Goal: Transaction & Acquisition: Purchase product/service

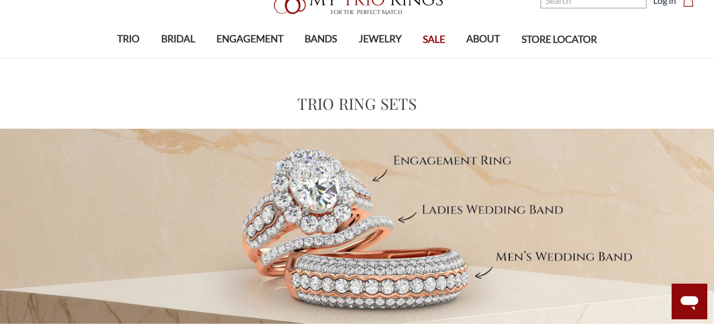
scroll to position [57, 0]
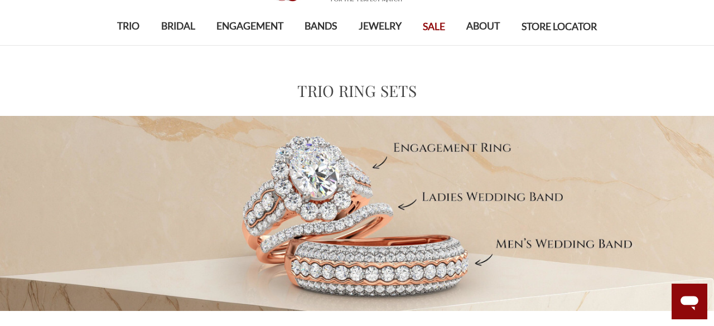
scroll to position [59, 0]
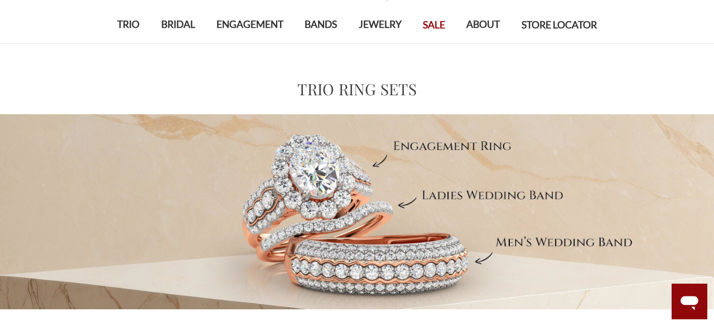
click at [430, 26] on span "SALE" at bounding box center [434, 25] width 22 height 15
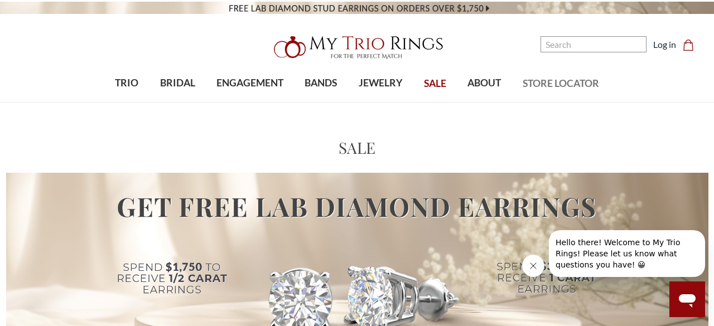
click at [565, 88] on span "STORE LOCATOR" at bounding box center [561, 83] width 76 height 15
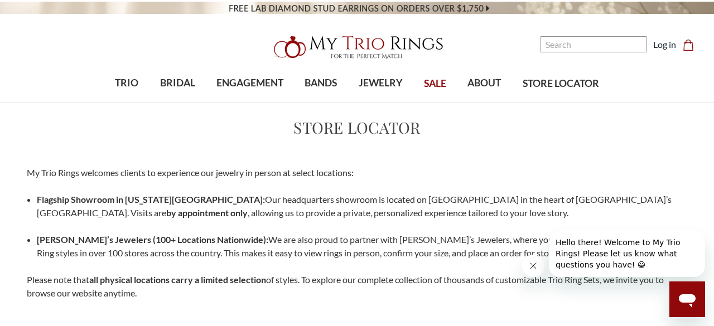
click at [434, 85] on span "SALE" at bounding box center [435, 83] width 22 height 15
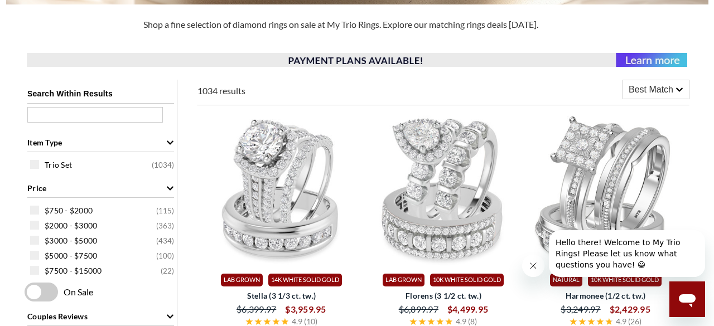
scroll to position [379, 0]
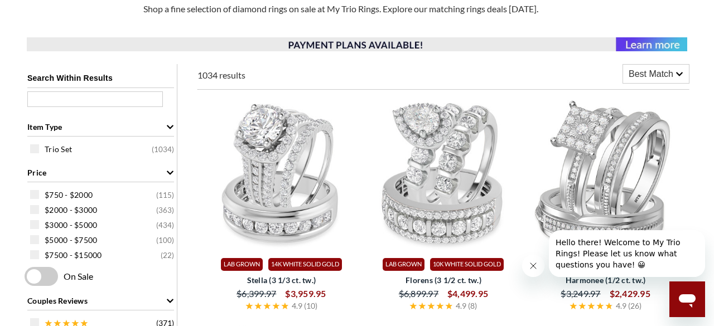
click at [661, 75] on span "Best Match" at bounding box center [651, 74] width 45 height 13
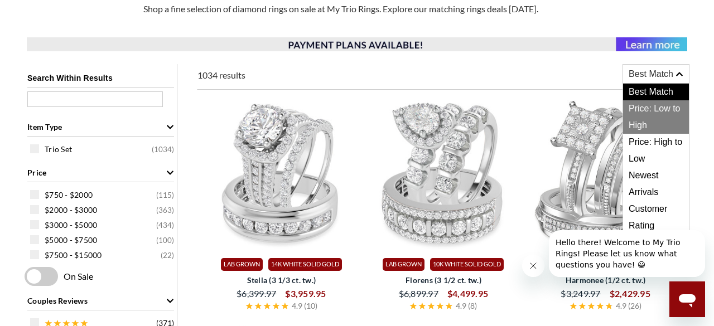
click at [651, 109] on span "Price: Low to High" at bounding box center [656, 116] width 66 height 33
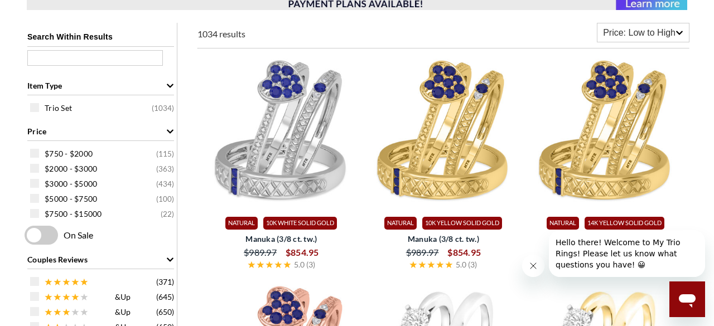
scroll to position [422, 0]
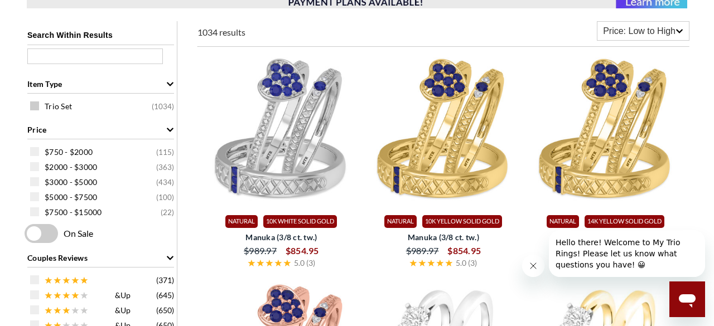
click at [33, 108] on span at bounding box center [34, 106] width 9 height 9
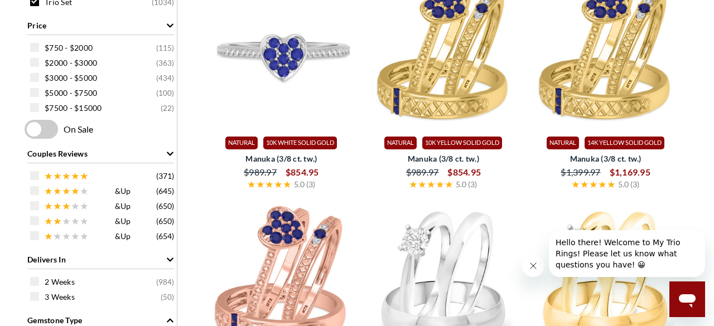
scroll to position [530, 0]
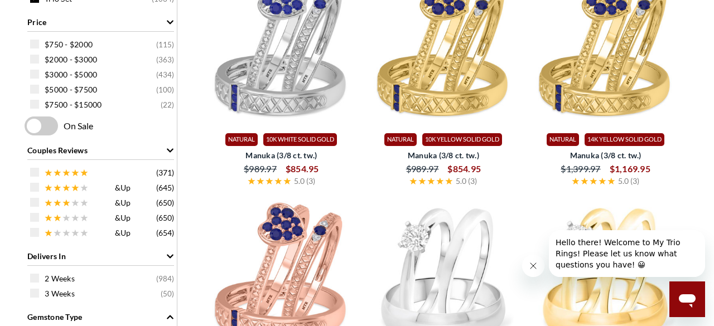
click at [54, 123] on span at bounding box center [41, 126] width 33 height 19
click at [27, 127] on input "checkbox" at bounding box center [27, 127] width 0 height 0
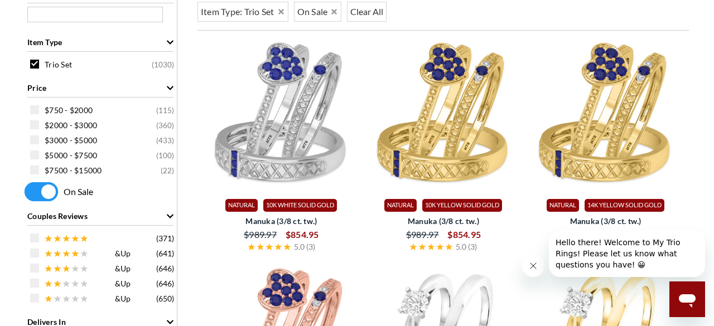
scroll to position [473, 0]
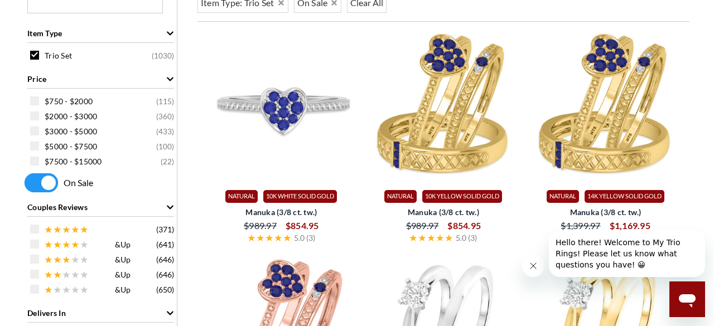
click at [271, 99] on img at bounding box center [281, 105] width 153 height 153
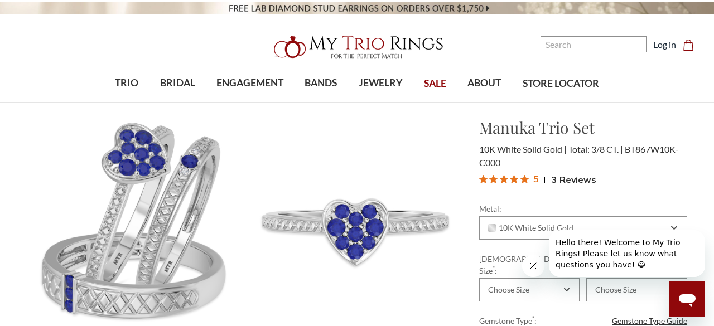
click at [27, 72] on div "TRIO show submenu for TRIO Browse by Gemstone Natural Diamonds Lab Diamonds Col…" at bounding box center [357, 83] width 714 height 37
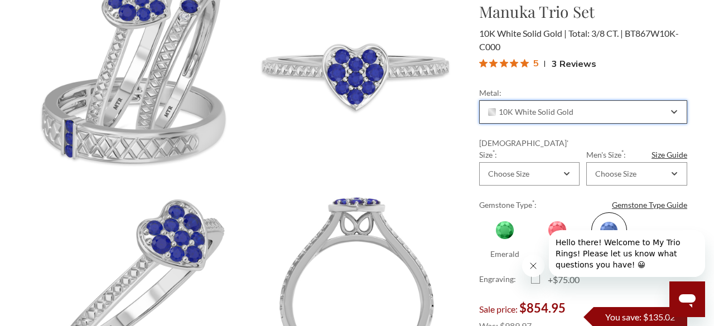
click at [677, 115] on div "10K White Solid Gold" at bounding box center [583, 111] width 208 height 23
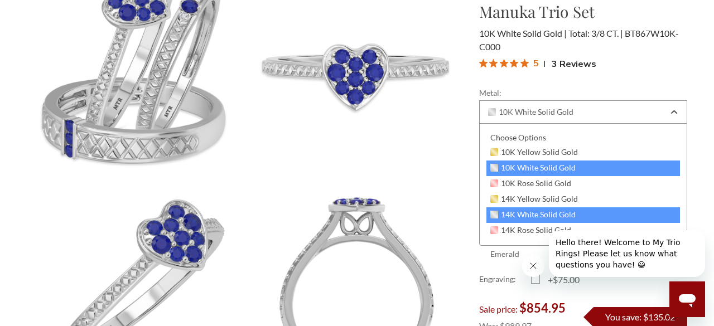
click at [566, 213] on span "14K White Solid Gold" at bounding box center [533, 214] width 86 height 9
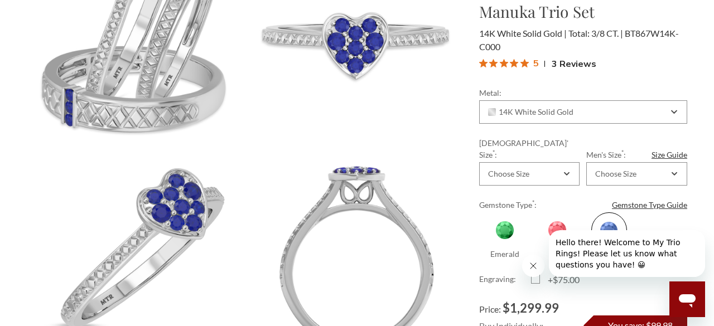
scroll to position [190, 0]
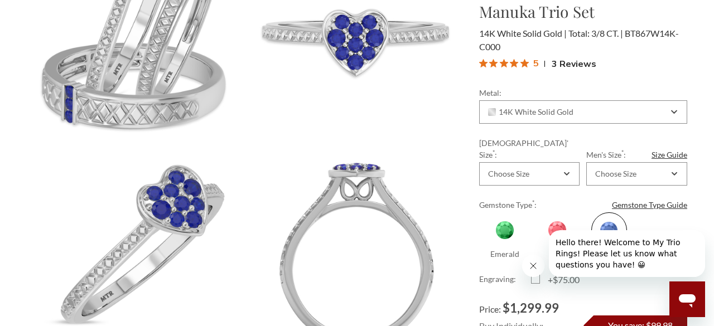
click at [558, 214] on span at bounding box center [557, 231] width 36 height 36
click at [536, 255] on input "Ruby" at bounding box center [536, 255] width 1 height 1
radio input "true"
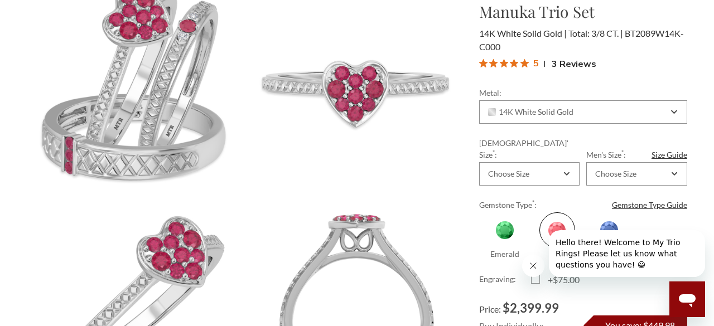
click at [498, 216] on span at bounding box center [505, 231] width 36 height 36
click at [484, 255] on input "Emerald" at bounding box center [484, 255] width 1 height 1
radio input "true"
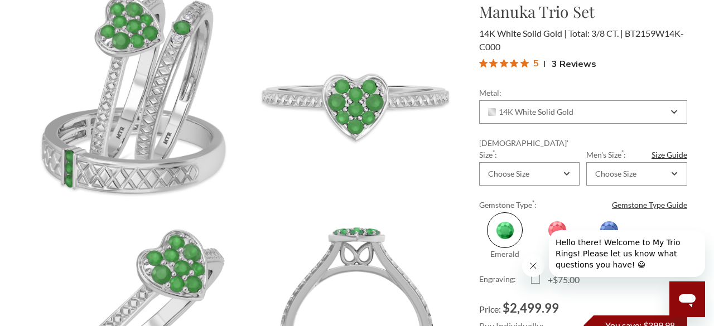
scroll to position [124, 0]
click at [615, 218] on span at bounding box center [609, 231] width 36 height 36
click at [588, 255] on input "Sapphire" at bounding box center [587, 255] width 1 height 1
radio input "true"
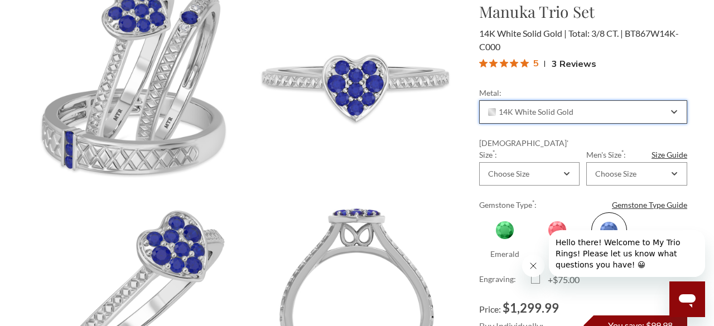
click at [675, 117] on div "14K White Solid Gold" at bounding box center [583, 111] width 208 height 23
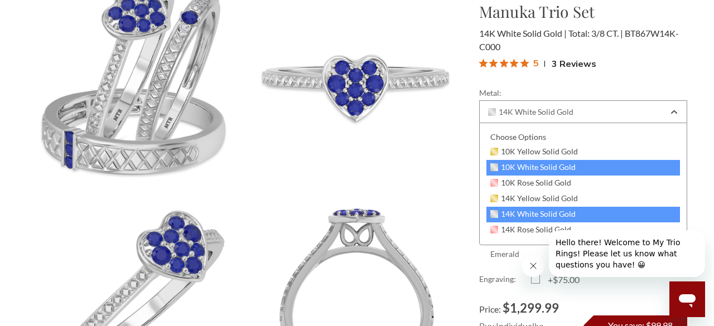
click at [530, 168] on span "10K White Solid Gold" at bounding box center [533, 167] width 86 height 9
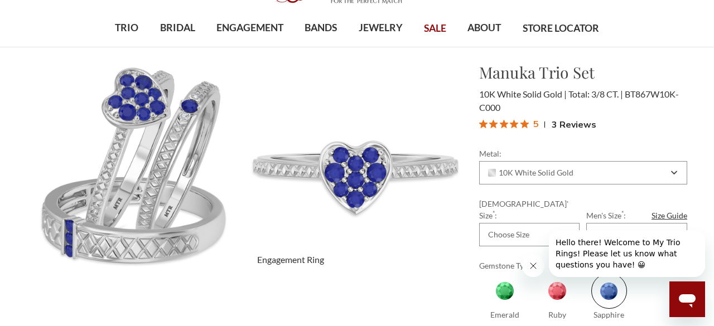
scroll to position [76, 0]
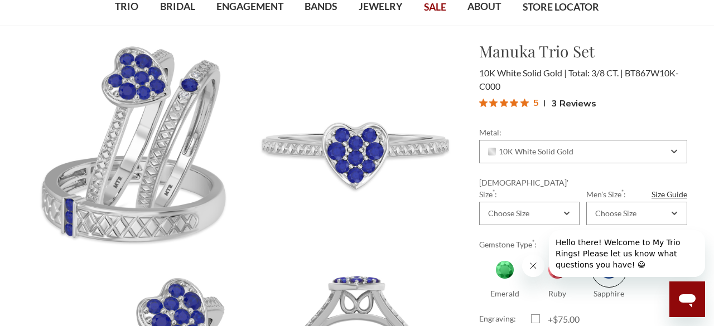
click at [555, 105] on span "3 Reviews" at bounding box center [574, 103] width 45 height 17
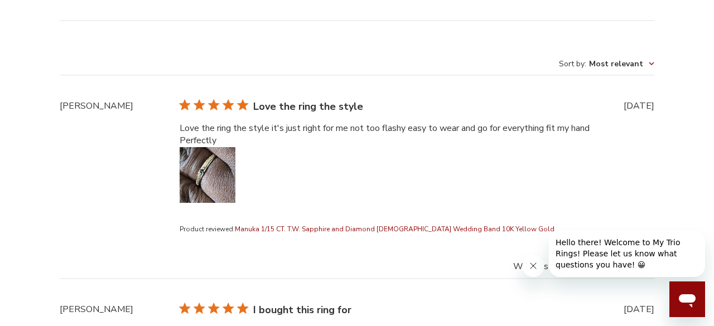
scroll to position [3125, 0]
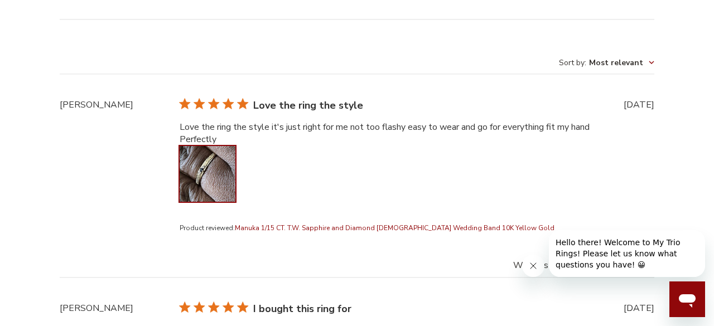
click at [217, 180] on button "Image of review by Gussie B. on March 08, 22 number 1" at bounding box center [208, 174] width 56 height 56
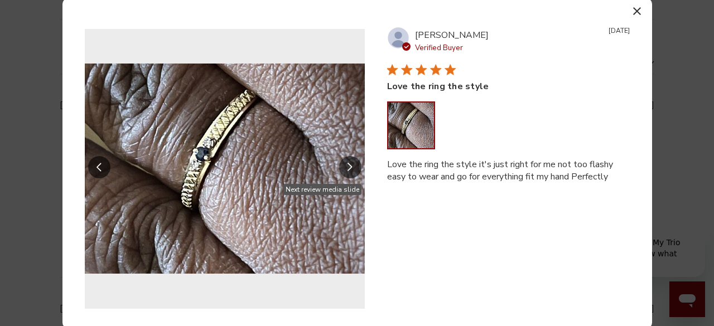
click at [348, 171] on icon "Slide Controls" at bounding box center [350, 167] width 5 height 9
click at [635, 13] on icon "button" at bounding box center [637, 11] width 8 height 8
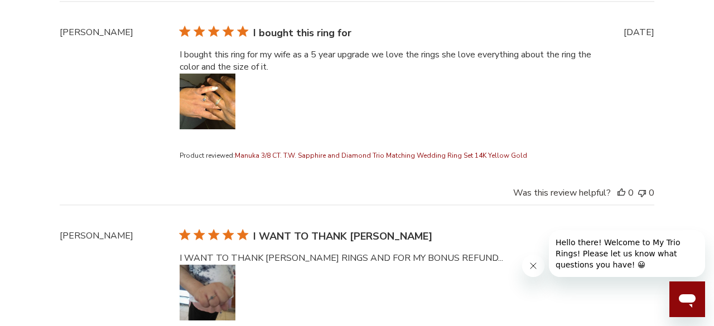
scroll to position [3403, 0]
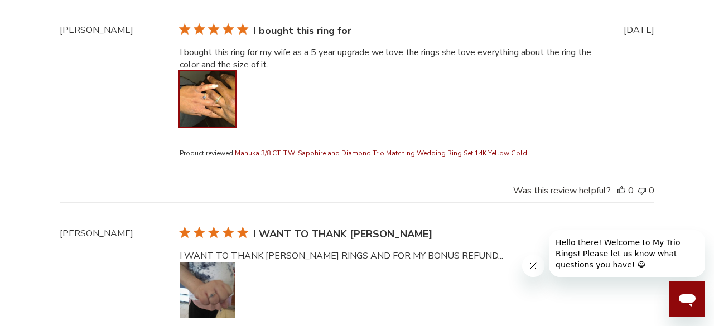
click at [210, 105] on button "Image of review by Kalin V. on December 11, 20 number 1" at bounding box center [208, 99] width 56 height 56
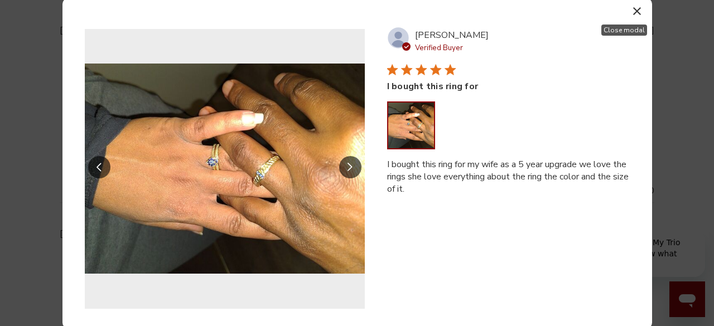
click at [631, 13] on button "button" at bounding box center [637, 11] width 16 height 16
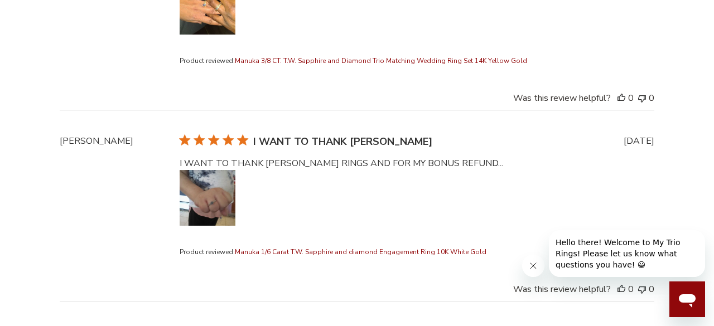
scroll to position [3499, 0]
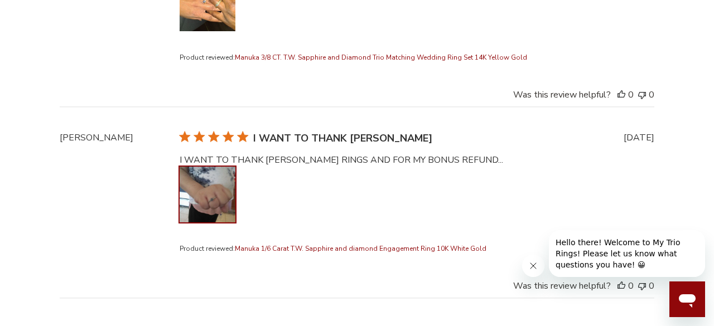
click at [230, 196] on button "Image of review by Ronald B. on August 12, 20 number 1" at bounding box center [208, 195] width 56 height 56
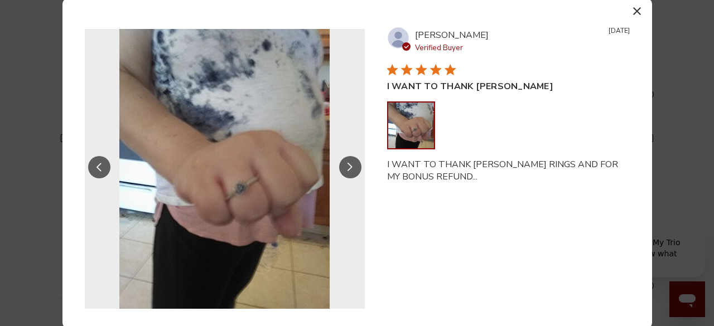
click at [353, 168] on button "Slide Controls" at bounding box center [350, 167] width 22 height 22
click at [638, 12] on icon "button" at bounding box center [637, 11] width 8 height 8
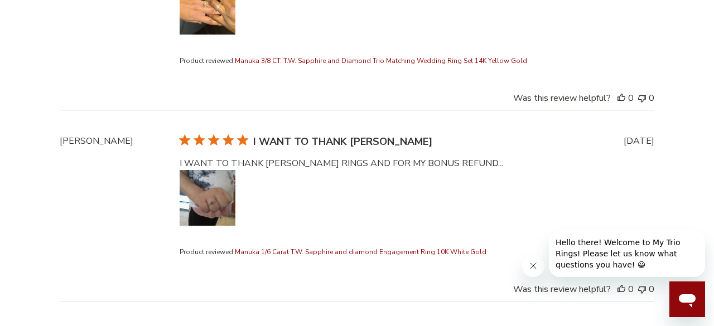
scroll to position [3408, 0]
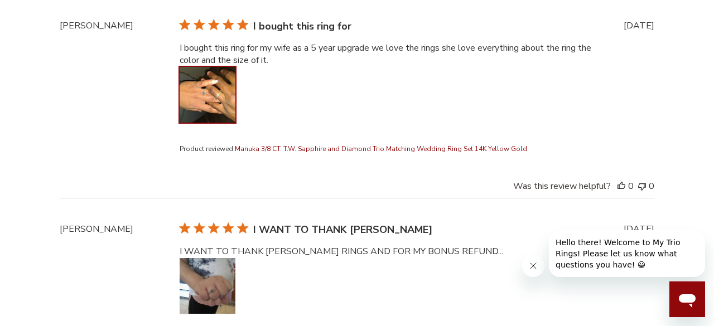
click at [205, 97] on button "Image of review by Kalin V. on December 11, 20 number 1" at bounding box center [208, 95] width 56 height 56
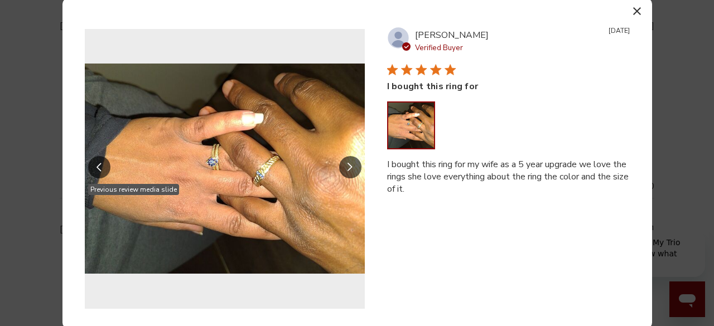
click at [239, 176] on img "Reviews with media" at bounding box center [225, 169] width 280 height 280
click at [230, 165] on img "Reviews with media" at bounding box center [225, 169] width 280 height 280
click at [273, 197] on img "Reviews with media" at bounding box center [225, 169] width 280 height 280
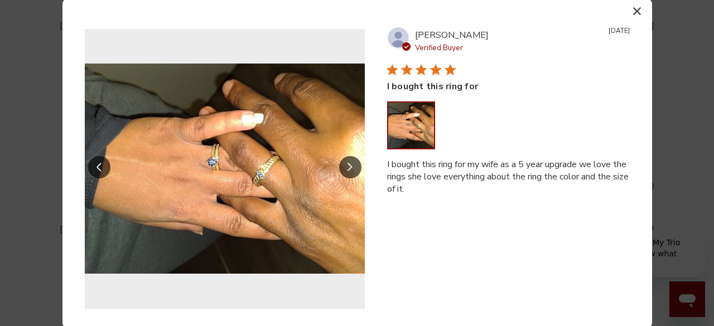
click at [638, 13] on icon "button" at bounding box center [637, 11] width 8 height 8
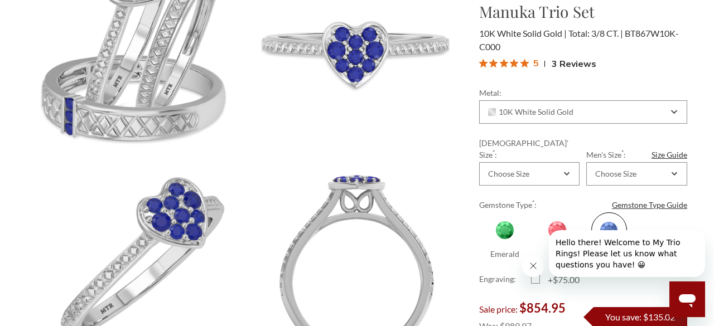
scroll to position [179, 0]
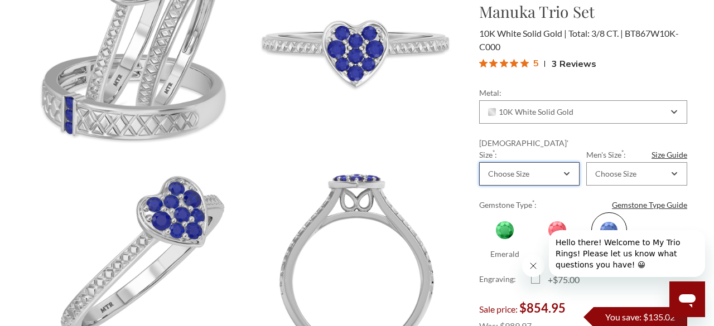
click at [570, 162] on div "Choose Size" at bounding box center [529, 173] width 101 height 23
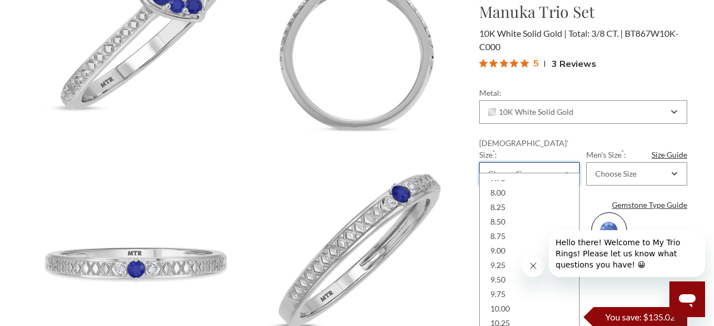
scroll to position [300, 0]
click at [504, 249] on div "9.00" at bounding box center [529, 250] width 86 height 15
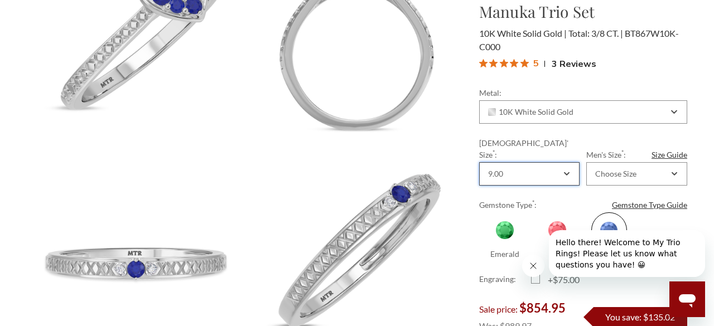
scroll to position [0, 0]
click at [638, 162] on div "Choose Size" at bounding box center [636, 173] width 101 height 23
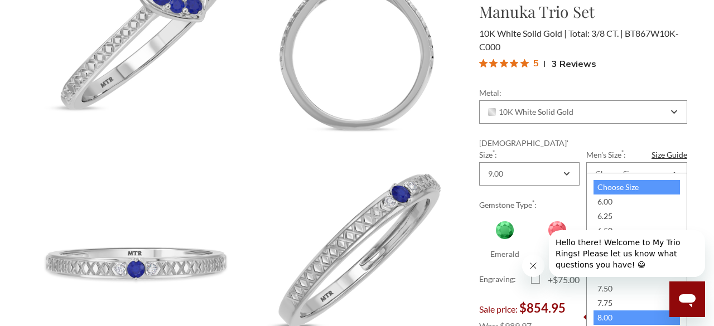
click at [606, 319] on div "8.00" at bounding box center [637, 318] width 86 height 15
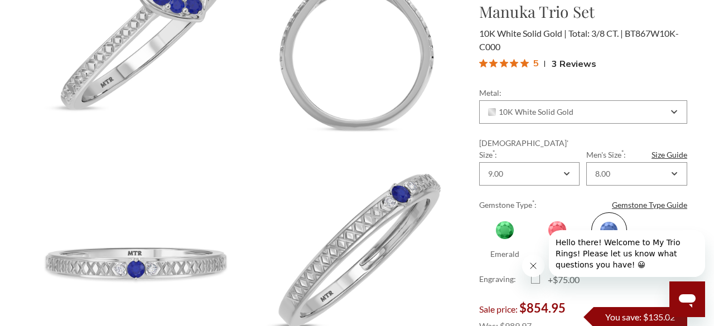
click at [653, 70] on div "5 3 Reviews" at bounding box center [583, 63] width 208 height 17
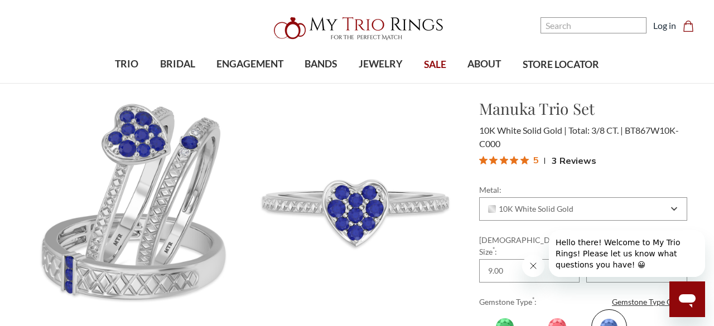
scroll to position [17, 0]
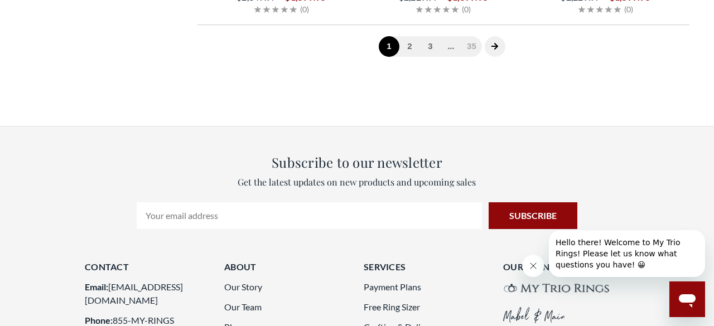
scroll to position [1727, 0]
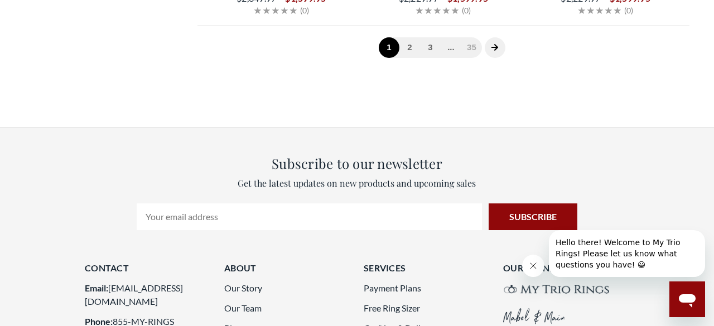
click at [534, 269] on icon "Close message from company" at bounding box center [533, 266] width 9 height 9
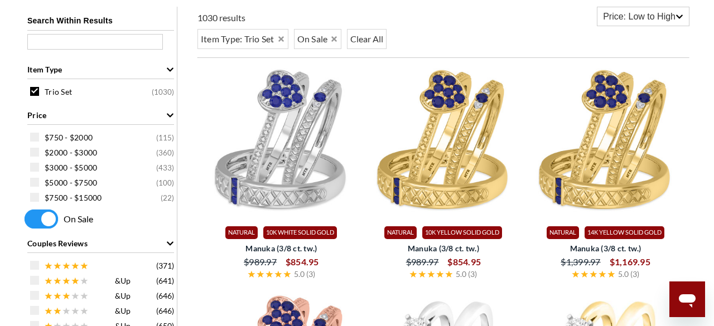
scroll to position [435, 0]
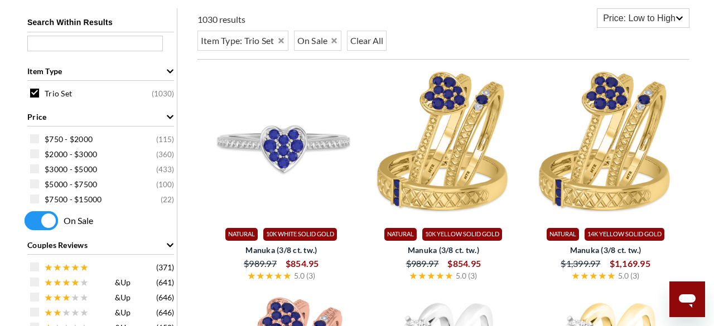
click at [285, 128] on img at bounding box center [281, 143] width 153 height 153
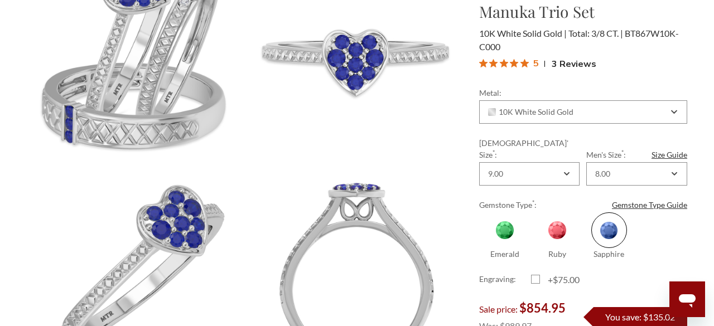
click at [574, 65] on span "3 Reviews" at bounding box center [574, 63] width 45 height 17
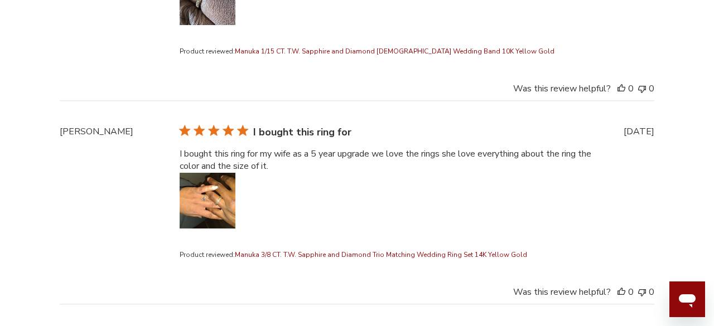
scroll to position [3303, 0]
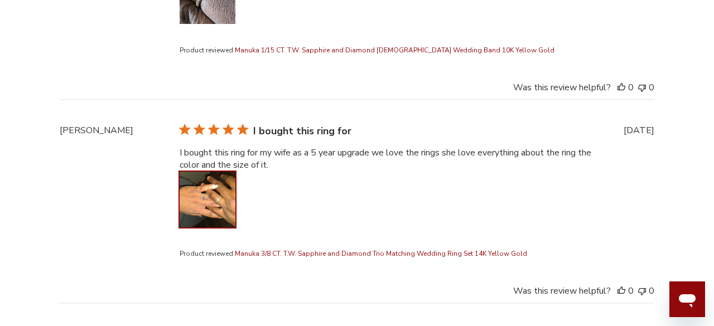
click at [207, 191] on button "Image of review by Kalin V. on December 11, 20 number 1" at bounding box center [208, 200] width 56 height 56
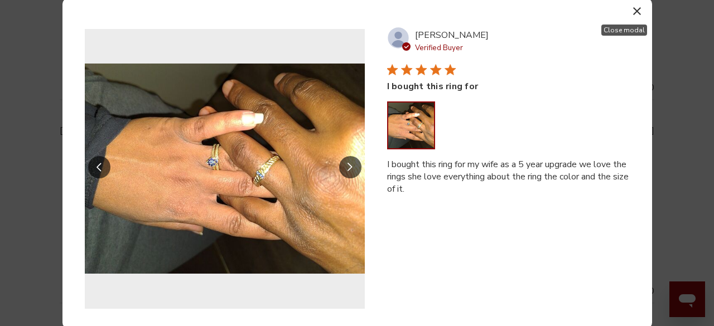
click at [637, 12] on icon "button" at bounding box center [637, 11] width 8 height 8
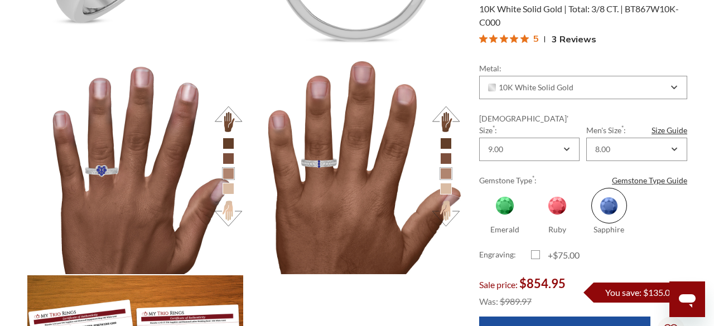
scroll to position [1146, 0]
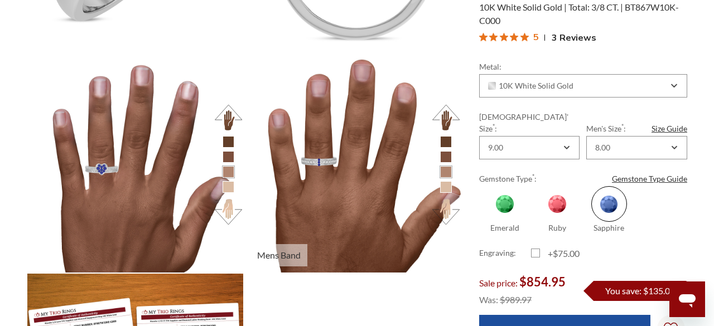
click at [447, 190] on li at bounding box center [446, 187] width 12 height 12
click at [447, 207] on button at bounding box center [446, 211] width 31 height 31
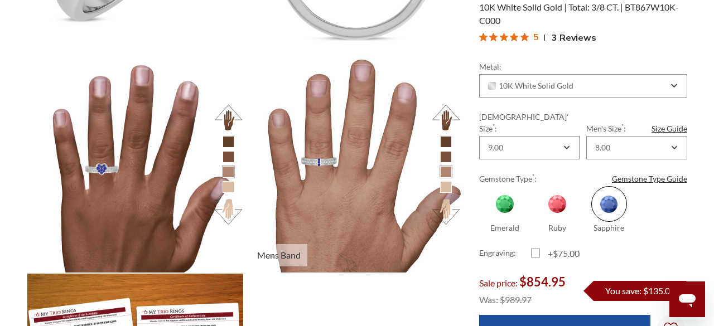
click at [447, 207] on button at bounding box center [446, 211] width 31 height 31
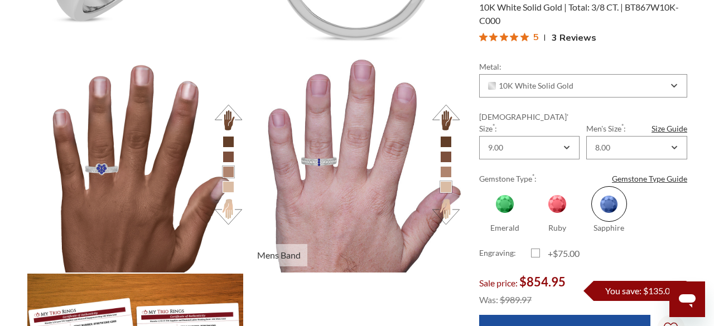
click at [447, 207] on button at bounding box center [446, 211] width 31 height 31
click at [446, 188] on li at bounding box center [446, 187] width 12 height 12
click at [445, 174] on li at bounding box center [446, 172] width 12 height 12
click at [445, 110] on button at bounding box center [446, 117] width 31 height 31
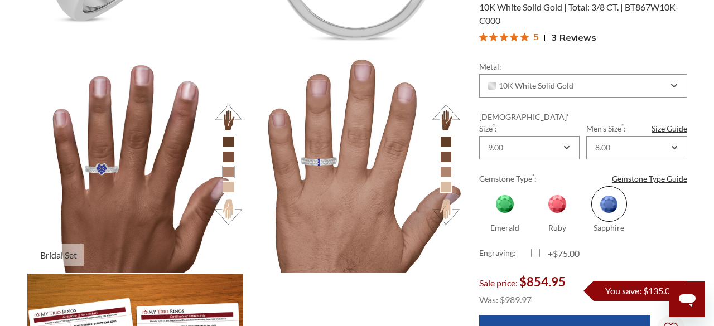
click at [227, 204] on button at bounding box center [228, 211] width 31 height 31
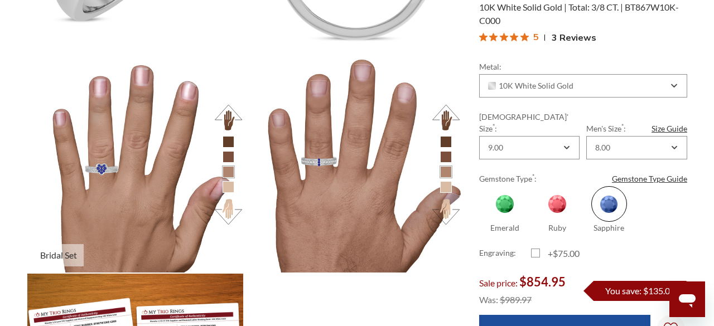
click at [227, 204] on button at bounding box center [228, 211] width 31 height 31
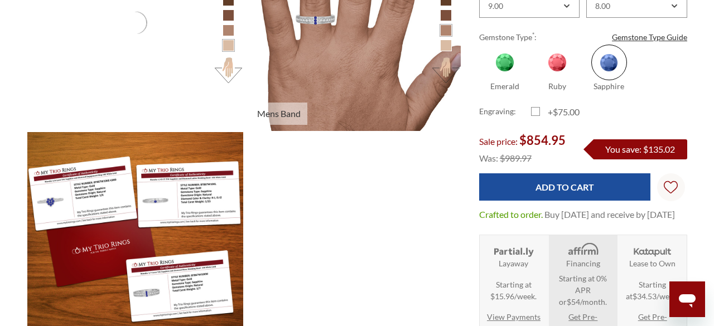
scroll to position [1289, 0]
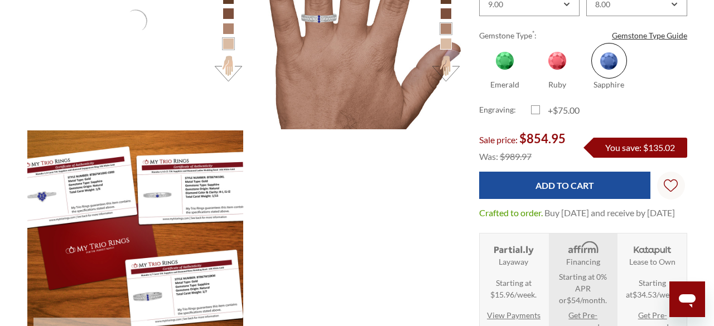
click at [199, 200] on img at bounding box center [136, 239] width 238 height 238
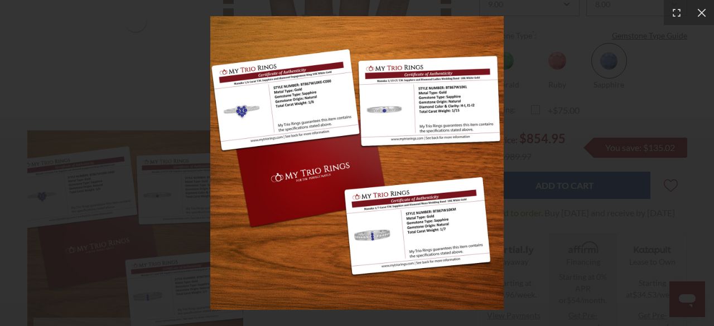
click at [199, 200] on div at bounding box center [357, 163] width 714 height 326
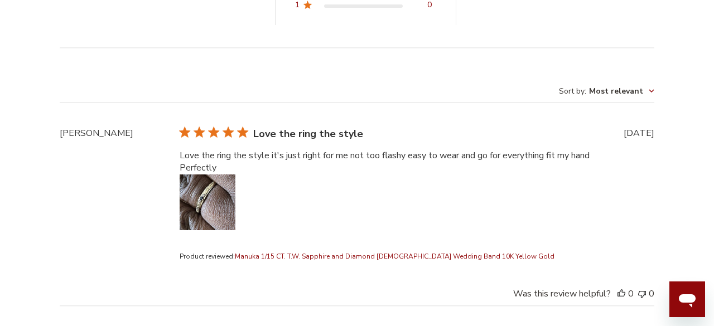
scroll to position [3099, 0]
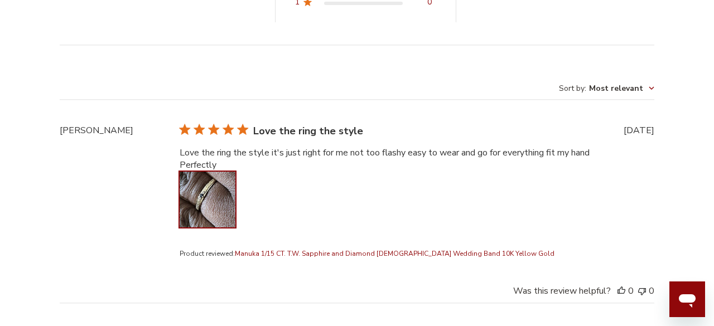
click at [207, 182] on button "Image of review by Gussie B. on March 08, 22 number 1" at bounding box center [208, 200] width 56 height 56
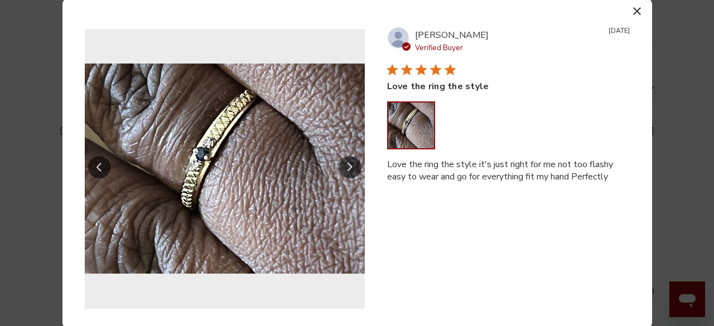
click at [207, 182] on img "Reviews with media" at bounding box center [225, 169] width 280 height 280
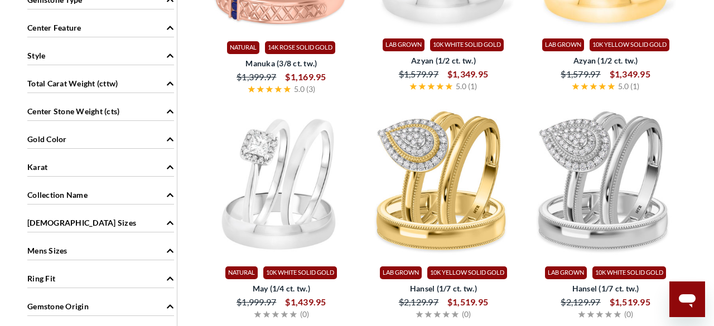
scroll to position [848, 0]
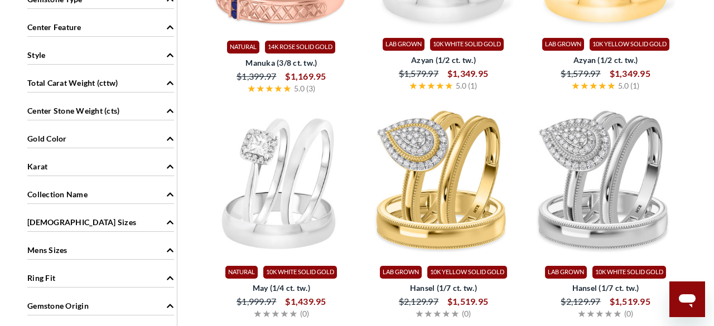
click at [174, 135] on icon "Gold Color" at bounding box center [170, 139] width 8 height 8
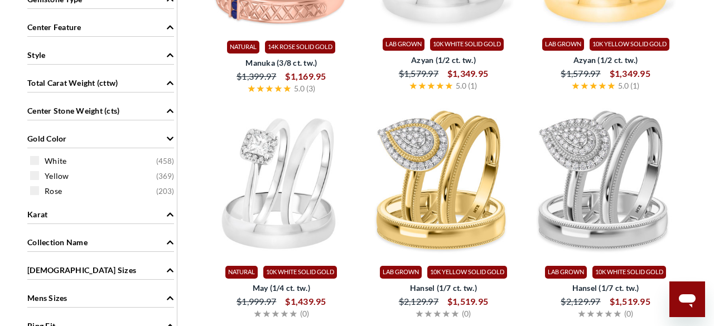
click at [171, 138] on icon "Gold Color" at bounding box center [170, 139] width 8 height 8
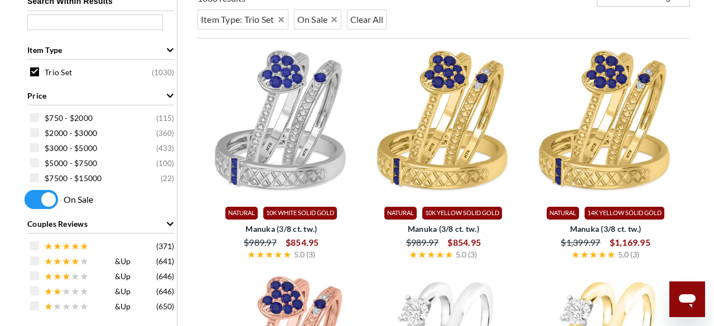
scroll to position [456, 0]
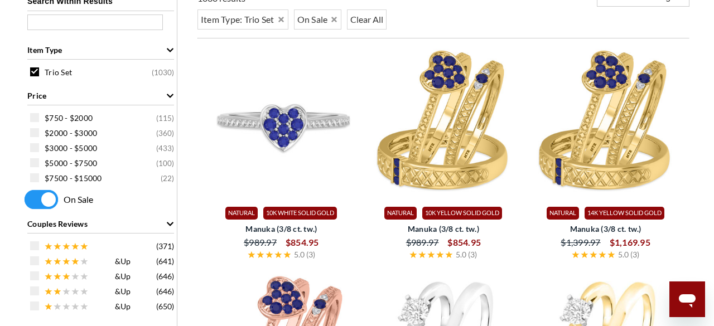
click at [261, 131] on img at bounding box center [281, 122] width 153 height 153
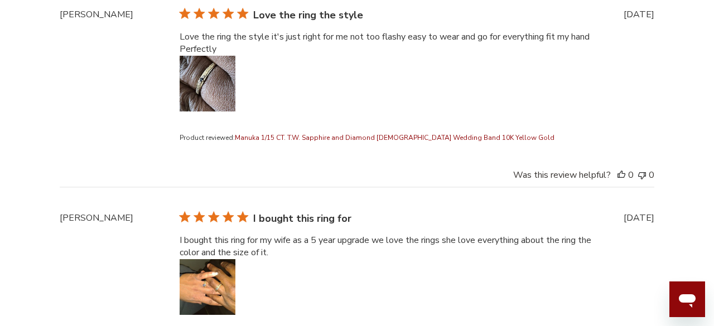
scroll to position [3216, 0]
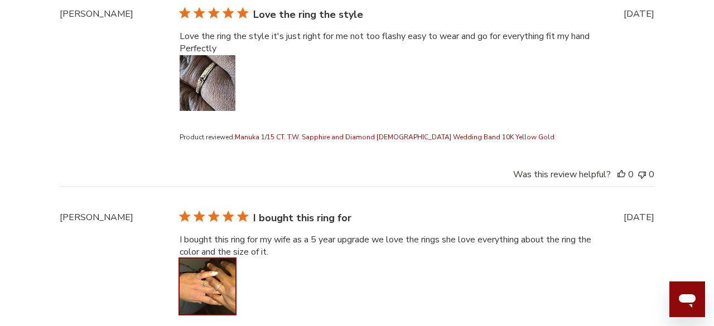
click at [205, 284] on button "Image of review by Kalin V. on December 11, 20 number 1" at bounding box center [208, 287] width 56 height 56
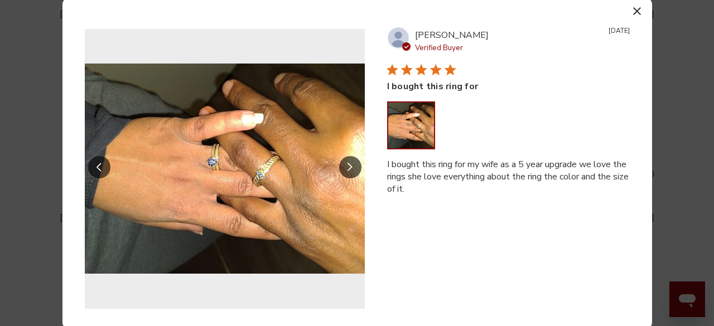
click at [639, 9] on icon "button" at bounding box center [637, 11] width 8 height 8
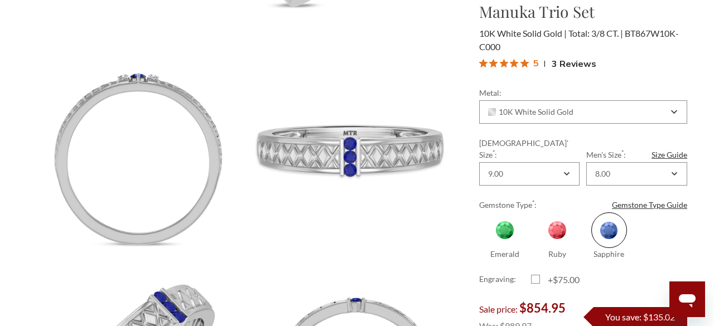
scroll to position [0, 0]
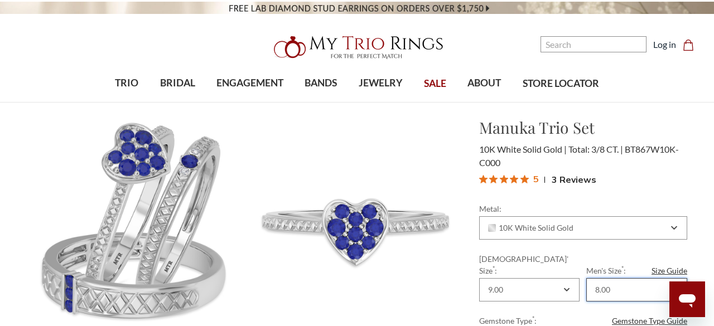
click at [607, 286] on div "8.00" at bounding box center [602, 290] width 15 height 9
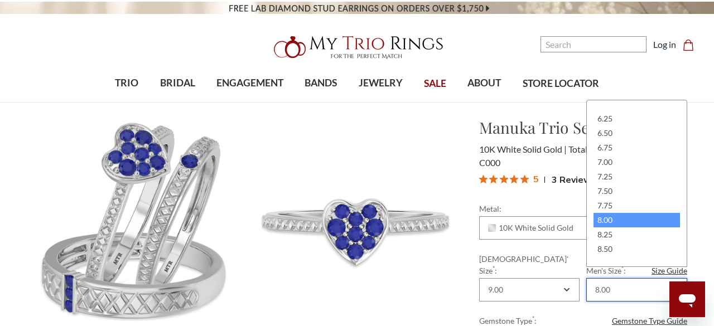
scroll to position [25, 0]
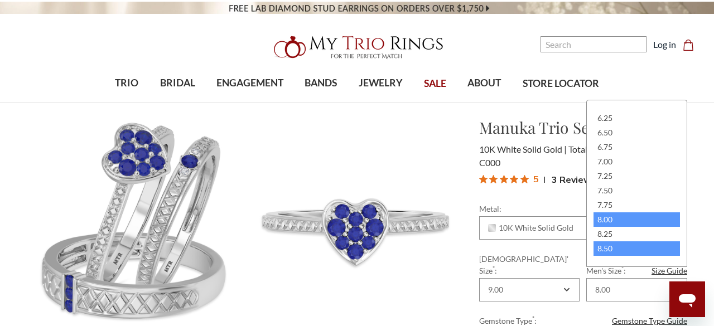
click at [609, 245] on div "8.50" at bounding box center [637, 249] width 86 height 15
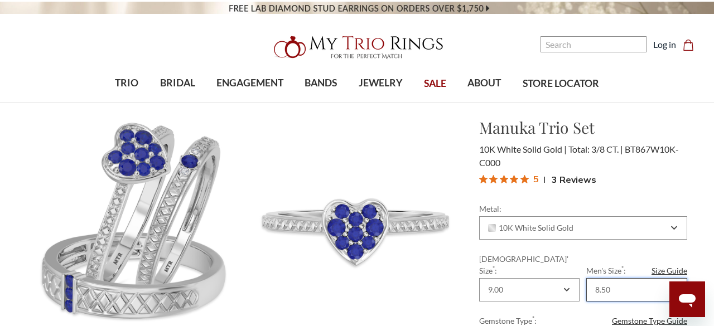
scroll to position [0, 0]
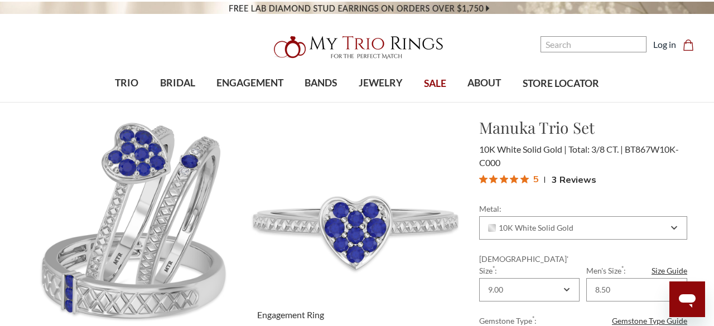
click at [459, 256] on img at bounding box center [353, 225] width 238 height 238
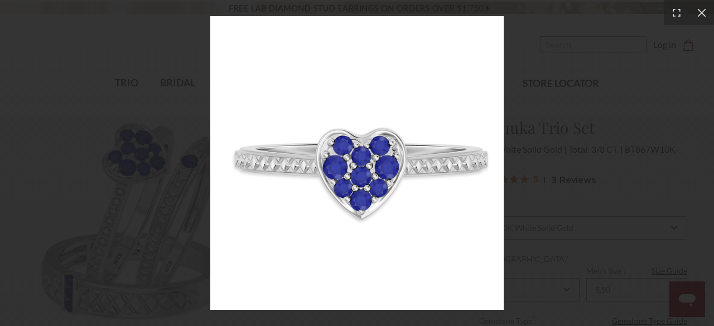
click at [483, 94] on img at bounding box center [357, 163] width 294 height 294
click at [674, 87] on div at bounding box center [357, 163] width 714 height 326
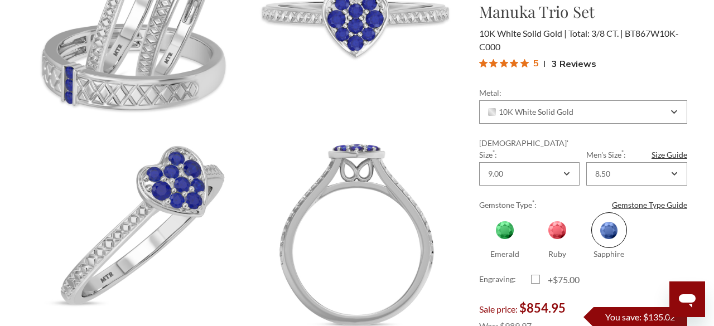
scroll to position [211, 0]
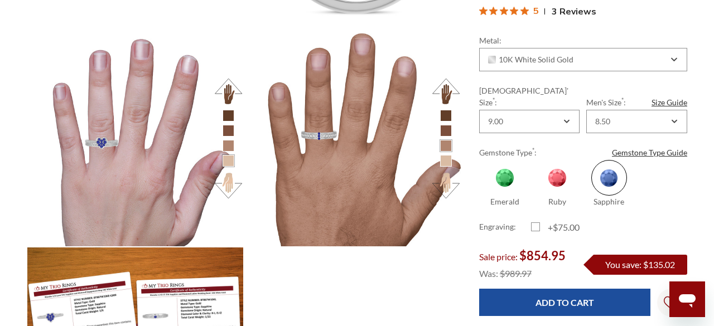
scroll to position [1167, 0]
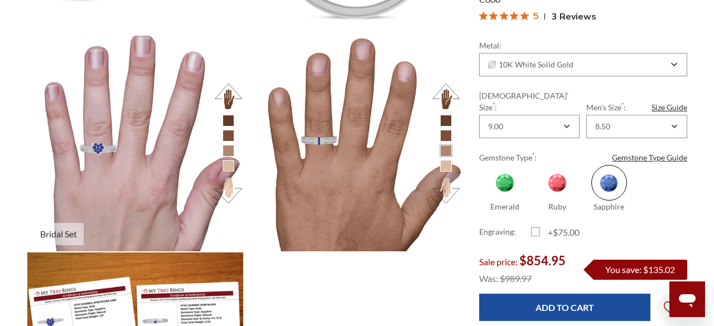
click at [109, 137] on img at bounding box center [136, 144] width 238 height 238
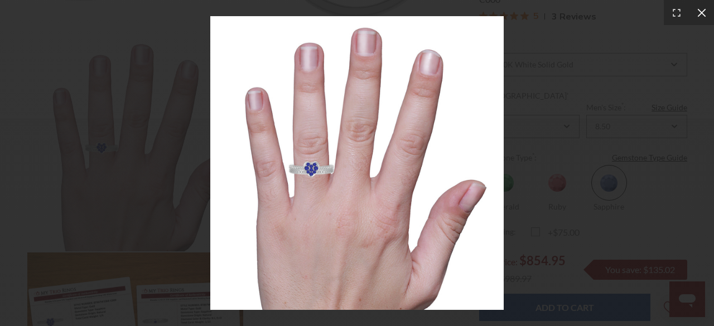
click at [702, 12] on icon at bounding box center [701, 12] width 8 height 8
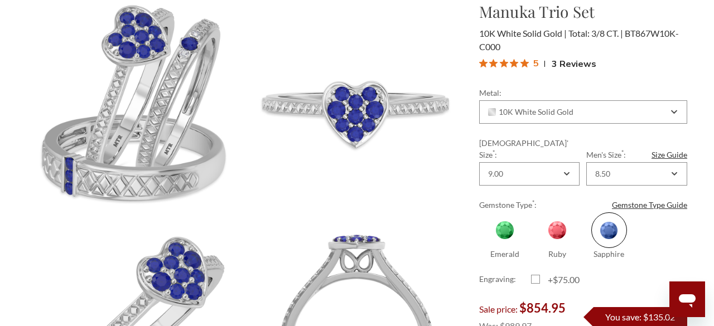
scroll to position [0, 0]
